Goal: Use online tool/utility

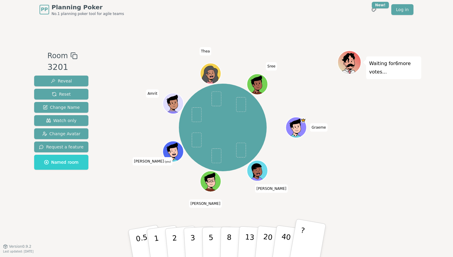
click at [309, 236] on button "?" at bounding box center [307, 242] width 37 height 49
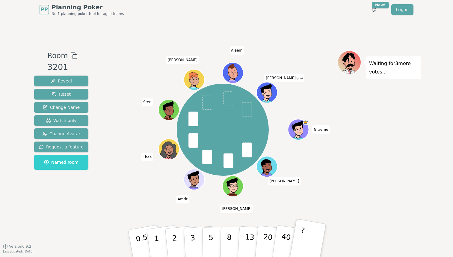
click at [310, 234] on button "?" at bounding box center [307, 242] width 37 height 49
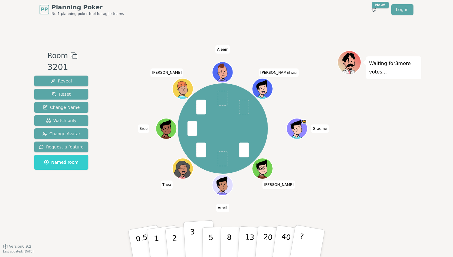
click at [191, 237] on p "3" at bounding box center [193, 243] width 7 height 33
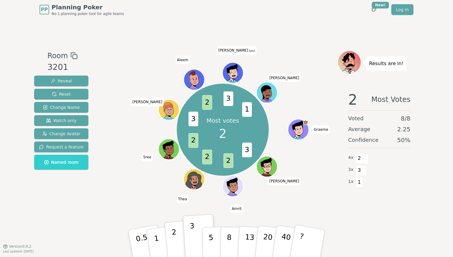
click at [177, 239] on button "2" at bounding box center [181, 243] width 34 height 48
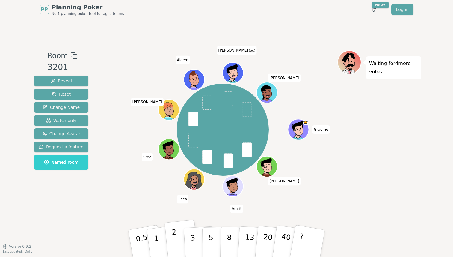
click at [173, 234] on p "2" at bounding box center [175, 244] width 8 height 33
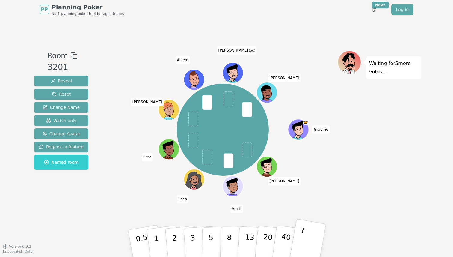
click at [310, 234] on button "?" at bounding box center [307, 242] width 37 height 49
click at [303, 235] on button "?" at bounding box center [307, 242] width 37 height 49
click at [304, 236] on button "?" at bounding box center [307, 242] width 37 height 49
click at [307, 237] on button "?" at bounding box center [307, 242] width 37 height 49
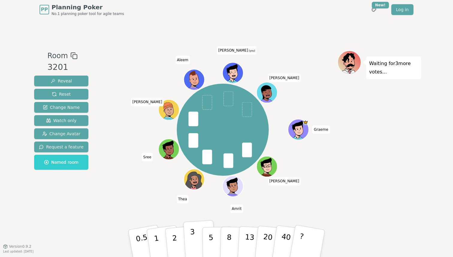
click at [193, 234] on p "3" at bounding box center [193, 243] width 7 height 33
click at [173, 230] on p "2" at bounding box center [175, 244] width 8 height 33
